Goal: Find specific page/section

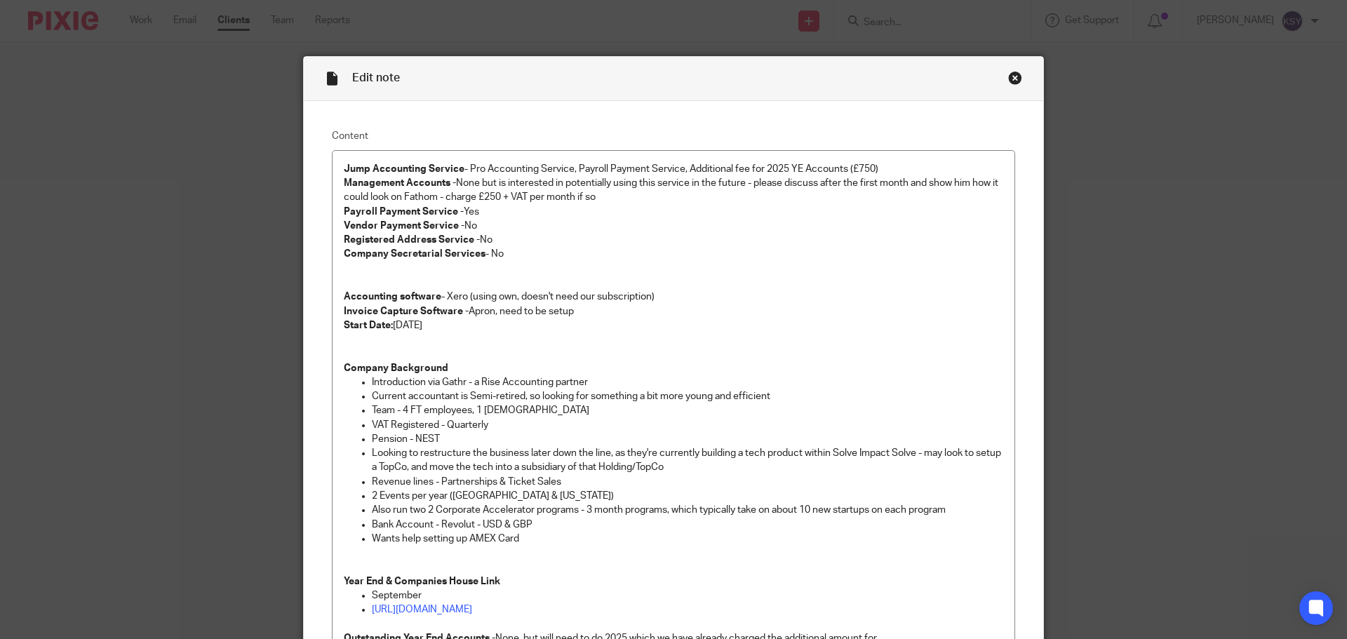
click at [1014, 77] on div "Close this dialog window" at bounding box center [1015, 78] width 14 height 14
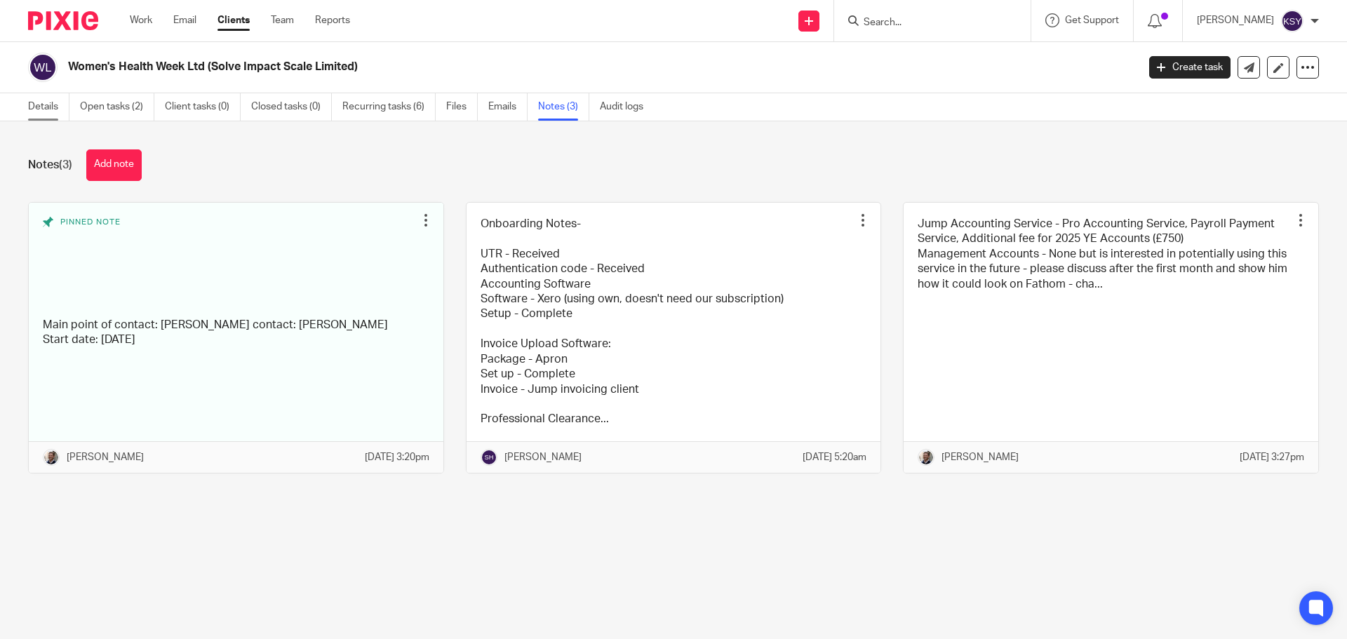
click at [60, 107] on link "Details" at bounding box center [48, 106] width 41 height 27
